Goal: Use online tool/utility: Utilize a website feature to perform a specific function

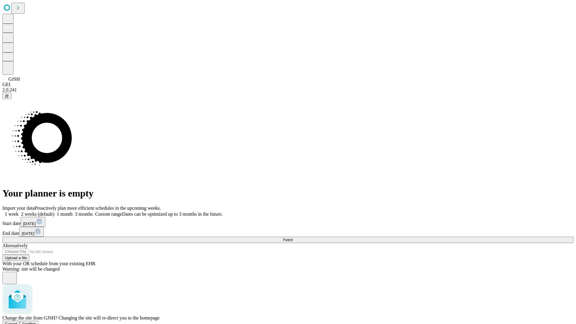
click at [36, 322] on span "Confirm" at bounding box center [29, 324] width 14 height 5
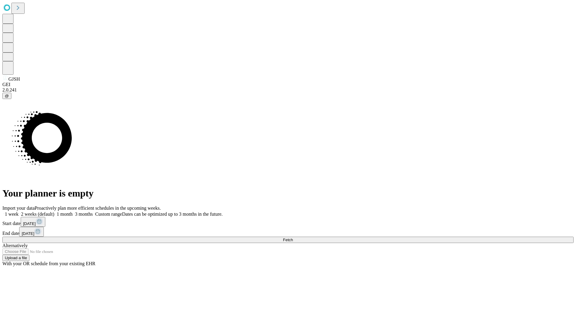
click at [73, 212] on label "1 month" at bounding box center [63, 214] width 18 height 5
click at [293, 238] on span "Fetch" at bounding box center [288, 240] width 10 height 5
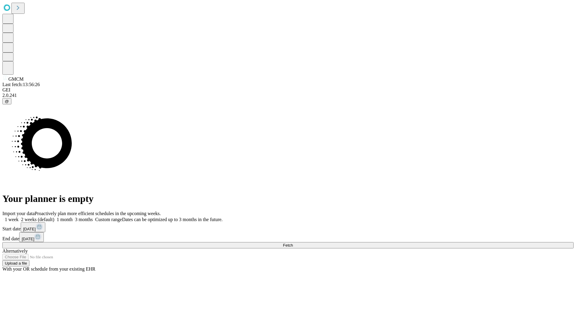
click at [73, 217] on label "1 month" at bounding box center [63, 219] width 18 height 5
click at [293, 243] on span "Fetch" at bounding box center [288, 245] width 10 height 5
click at [73, 217] on label "1 month" at bounding box center [63, 219] width 18 height 5
click at [293, 243] on span "Fetch" at bounding box center [288, 245] width 10 height 5
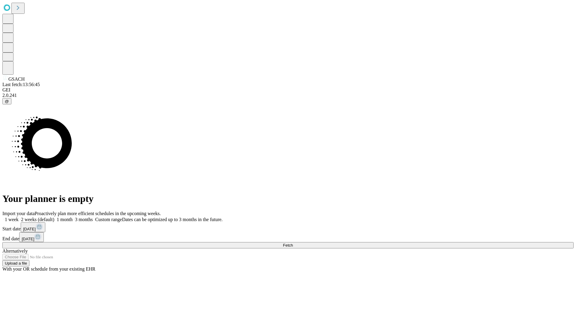
click at [73, 217] on label "1 month" at bounding box center [63, 219] width 18 height 5
click at [293, 243] on span "Fetch" at bounding box center [288, 245] width 10 height 5
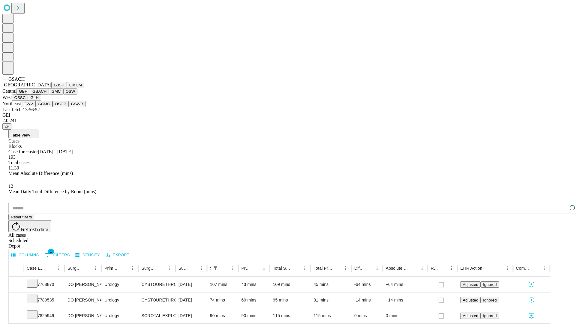
click at [49, 95] on button "GMC" at bounding box center [56, 91] width 14 height 6
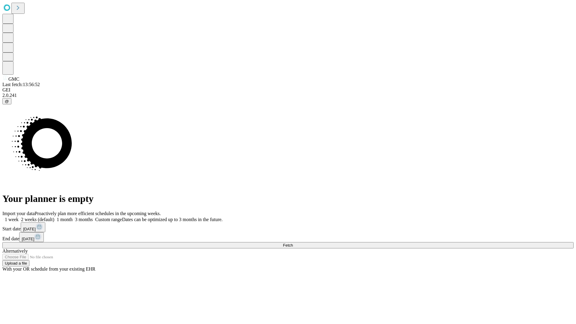
click at [73, 217] on label "1 month" at bounding box center [63, 219] width 18 height 5
click at [293, 243] on span "Fetch" at bounding box center [288, 245] width 10 height 5
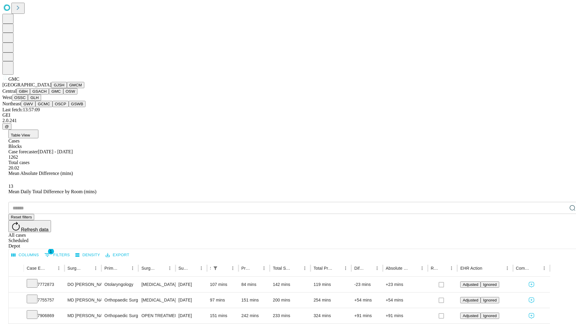
click at [63, 95] on button "OSW" at bounding box center [70, 91] width 14 height 6
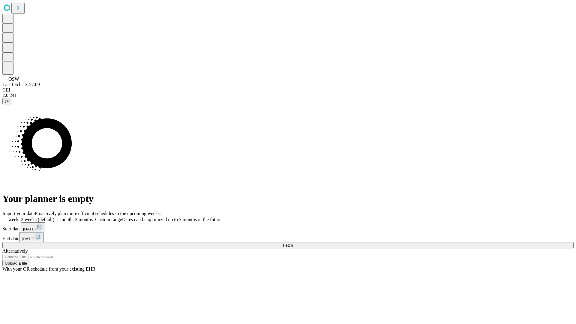
click at [73, 217] on label "1 month" at bounding box center [63, 219] width 18 height 5
click at [293, 243] on span "Fetch" at bounding box center [288, 245] width 10 height 5
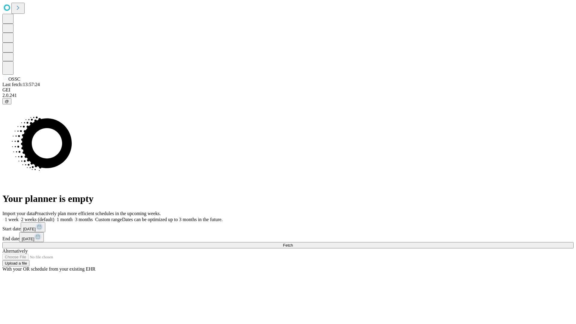
click at [73, 217] on label "1 month" at bounding box center [63, 219] width 18 height 5
click at [293, 243] on span "Fetch" at bounding box center [288, 245] width 10 height 5
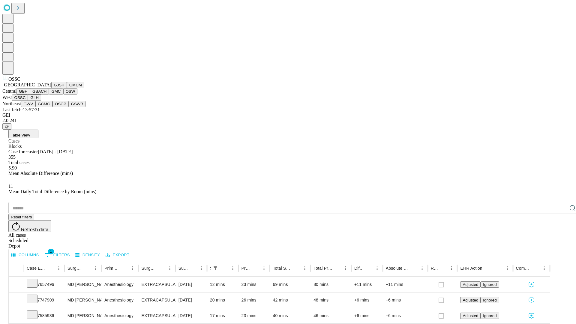
click at [41, 101] on button "GLH" at bounding box center [34, 98] width 13 height 6
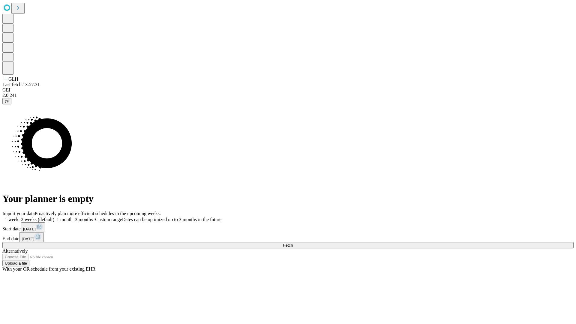
click at [293, 243] on span "Fetch" at bounding box center [288, 245] width 10 height 5
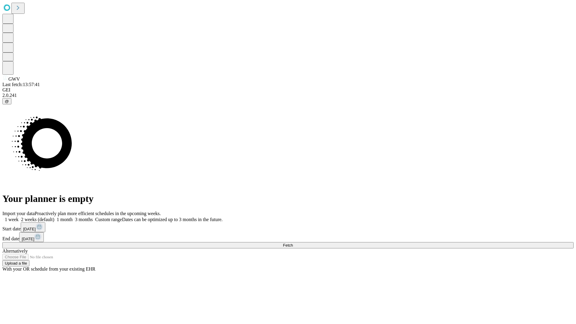
click at [73, 217] on label "1 month" at bounding box center [63, 219] width 18 height 5
click at [293, 243] on span "Fetch" at bounding box center [288, 245] width 10 height 5
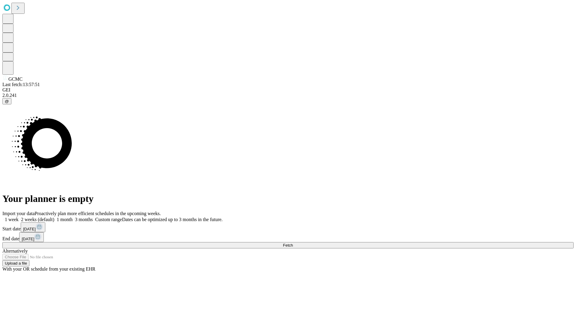
click at [73, 217] on label "1 month" at bounding box center [63, 219] width 18 height 5
click at [293, 243] on span "Fetch" at bounding box center [288, 245] width 10 height 5
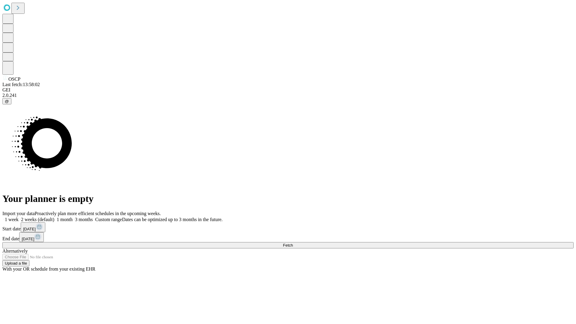
click at [73, 217] on label "1 month" at bounding box center [63, 219] width 18 height 5
click at [293, 243] on span "Fetch" at bounding box center [288, 245] width 10 height 5
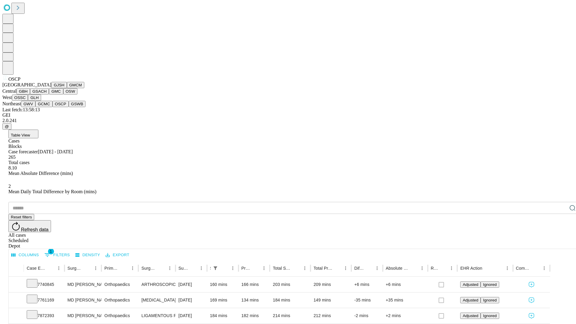
click at [69, 107] on button "GSWB" at bounding box center [77, 104] width 17 height 6
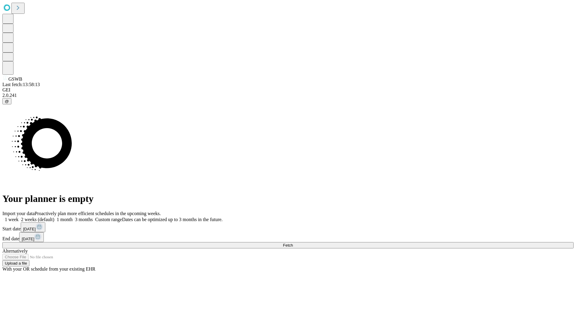
click at [73, 217] on label "1 month" at bounding box center [63, 219] width 18 height 5
click at [293, 243] on span "Fetch" at bounding box center [288, 245] width 10 height 5
